Goal: Communication & Community: Answer question/provide support

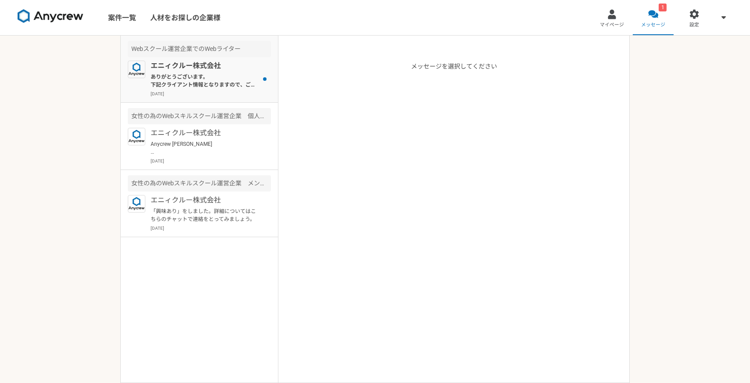
click at [229, 89] on div "エニィクルー株式会社 ありがとうございます。 下記クライアント情報となりますので、ご確認いただければと思います。 [URL][DOMAIN_NAME] ご紹介…" at bounding box center [211, 79] width 120 height 36
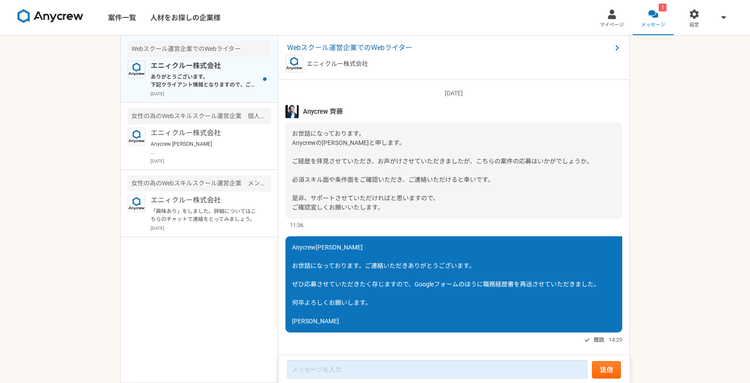
scroll to position [591, 0]
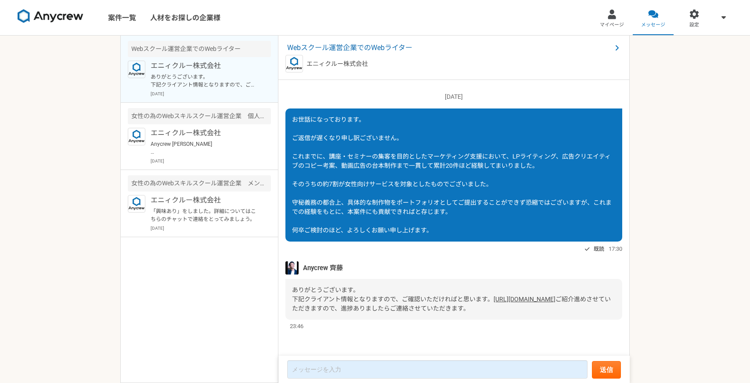
click at [494, 296] on link "[URL][DOMAIN_NAME]" at bounding box center [525, 299] width 62 height 7
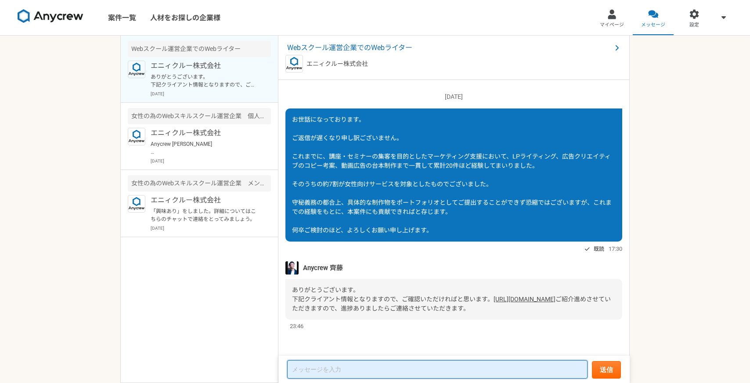
click at [377, 367] on textarea at bounding box center [437, 369] width 300 height 18
type textarea "ご"
type textarea "ありがとうございます。何卒よろしくお願いいたします。"
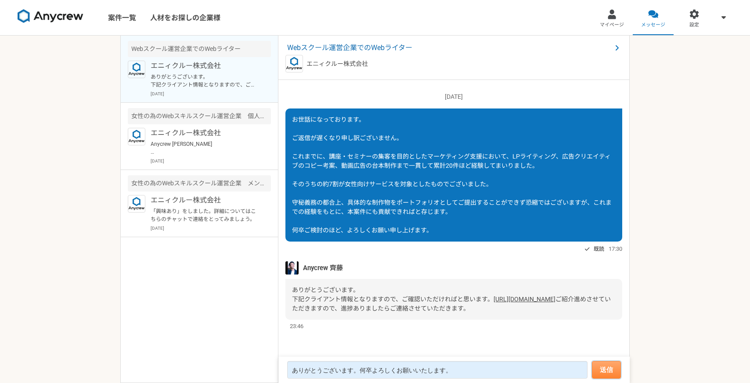
click at [617, 367] on button "送信" at bounding box center [606, 370] width 29 height 18
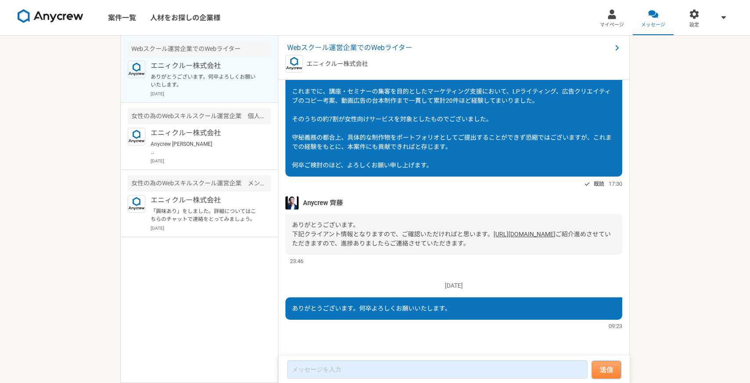
click at [615, 367] on button "送信" at bounding box center [606, 370] width 29 height 18
click at [494, 234] on link "[URL][DOMAIN_NAME]" at bounding box center [525, 234] width 62 height 7
